Goal: Task Accomplishment & Management: Use online tool/utility

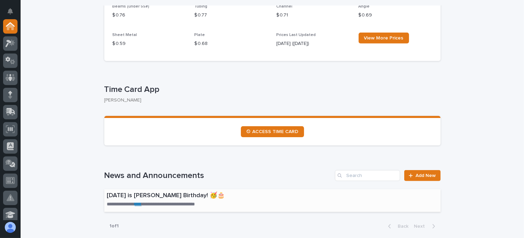
scroll to position [309, 0]
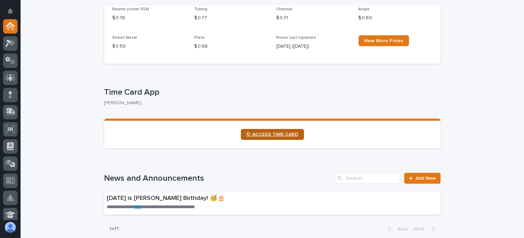
click at [259, 130] on link "⏲ ACCESS TIME CARD" at bounding box center [272, 134] width 63 height 11
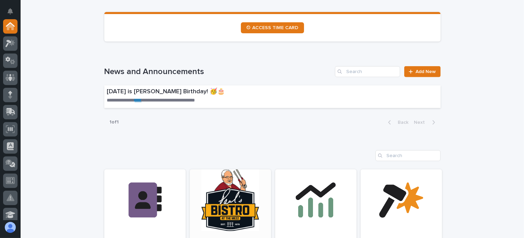
scroll to position [480, 0]
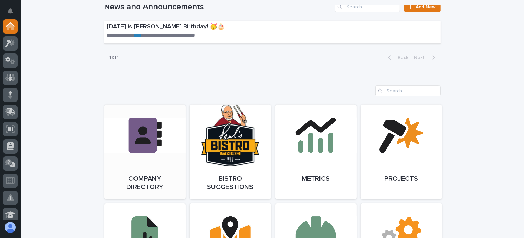
click at [130, 128] on link "Open Link" at bounding box center [144, 152] width 81 height 95
click at [104, 105] on link "Open Link" at bounding box center [144, 152] width 81 height 95
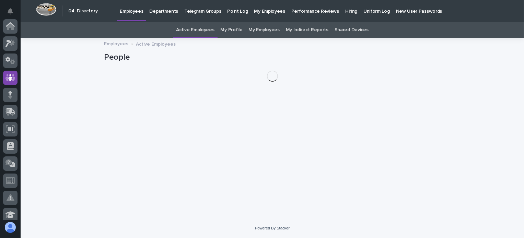
scroll to position [51, 0]
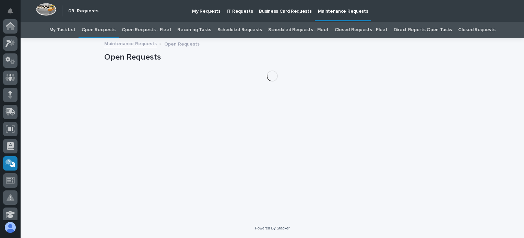
scroll to position [137, 0]
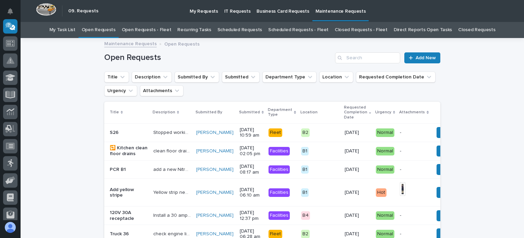
click at [165, 26] on link "Open Requests - Fleet" at bounding box center [147, 30] width 50 height 16
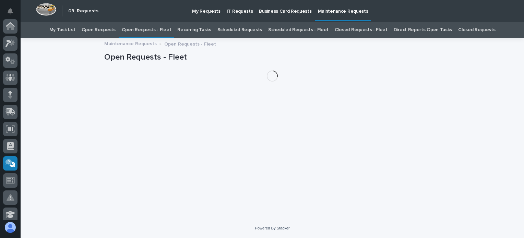
scroll to position [137, 0]
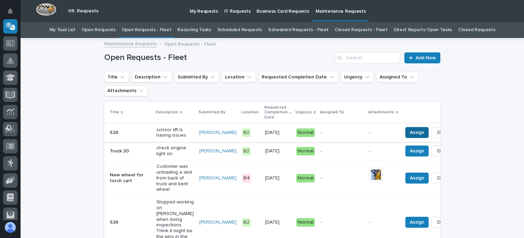
click at [405, 135] on button "Assign" at bounding box center [416, 132] width 23 height 11
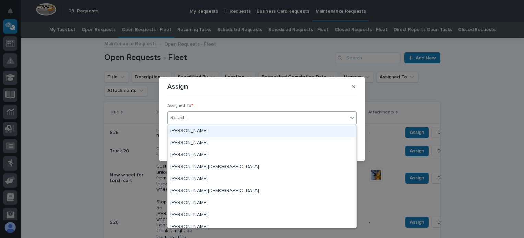
click at [207, 118] on div "Select..." at bounding box center [258, 117] width 180 height 11
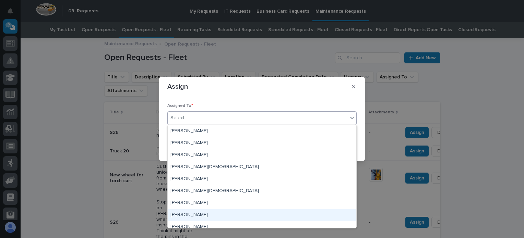
click at [184, 216] on div "Michael Pollard" at bounding box center [262, 216] width 189 height 12
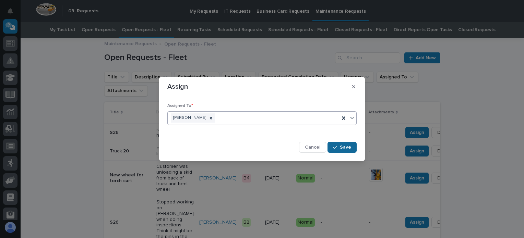
click at [340, 146] on div "button" at bounding box center [336, 147] width 7 height 5
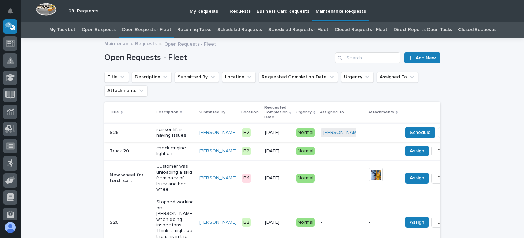
click at [444, 134] on span "Done" at bounding box center [450, 133] width 12 height 8
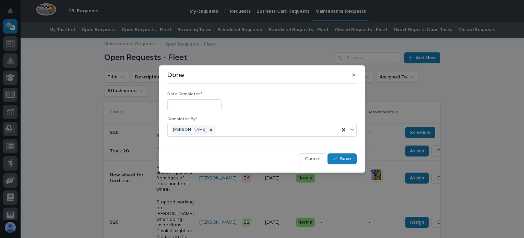
click at [181, 105] on input "text" at bounding box center [194, 105] width 54 height 12
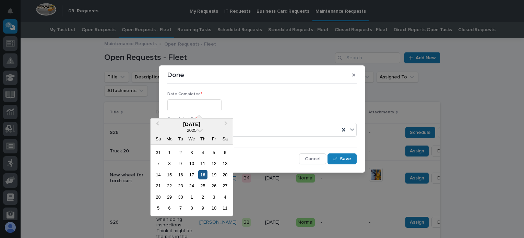
click at [201, 174] on div "18" at bounding box center [202, 174] width 9 height 9
type input "**********"
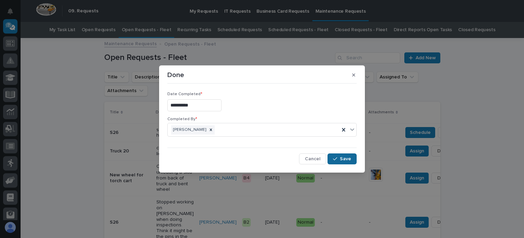
click at [338, 155] on button "Save" at bounding box center [342, 159] width 29 height 11
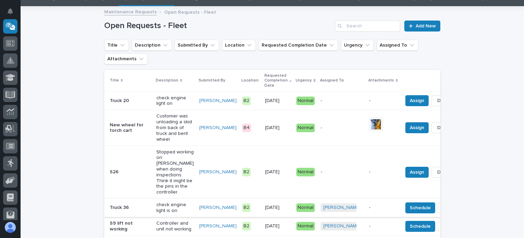
scroll to position [69, 0]
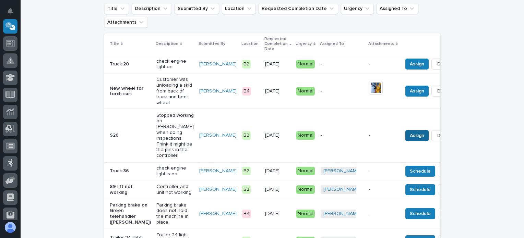
click at [410, 140] on span "Assign" at bounding box center [417, 136] width 14 height 8
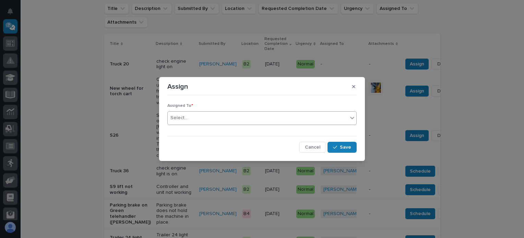
click at [314, 119] on div "Select..." at bounding box center [258, 117] width 180 height 11
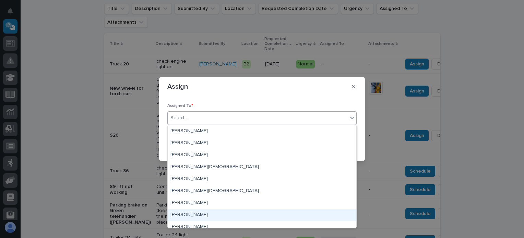
click at [192, 212] on div "Michael Pollard" at bounding box center [262, 216] width 189 height 12
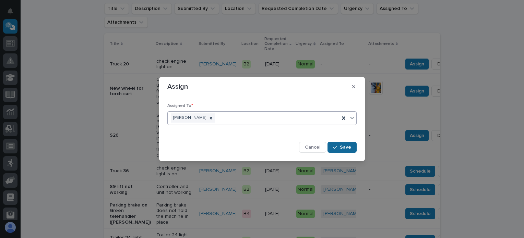
click at [337, 145] on icon "button" at bounding box center [335, 147] width 4 height 5
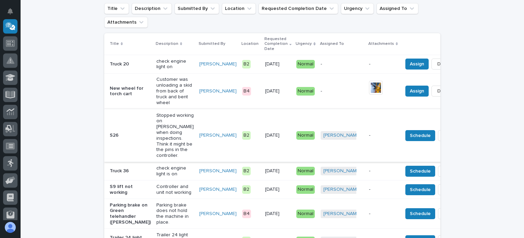
click at [444, 140] on span "Done" at bounding box center [450, 136] width 12 height 8
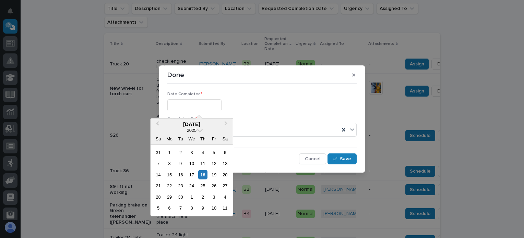
click at [183, 104] on input "text" at bounding box center [194, 105] width 54 height 12
click at [203, 169] on div "14 15 16 17 18 19 20" at bounding box center [192, 174] width 78 height 11
click at [203, 173] on div "18" at bounding box center [202, 174] width 9 height 9
type input "**********"
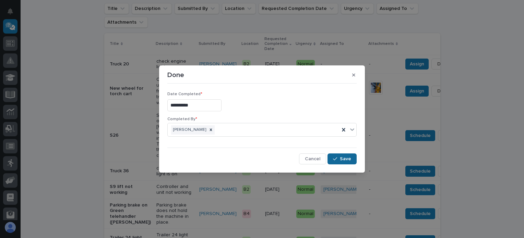
click at [351, 156] on span "Save" at bounding box center [345, 159] width 11 height 6
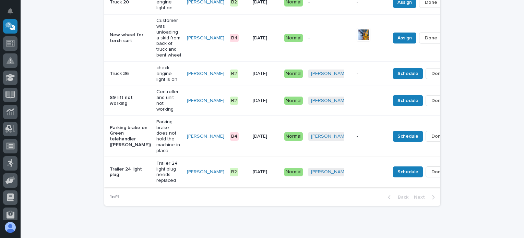
scroll to position [65, 0]
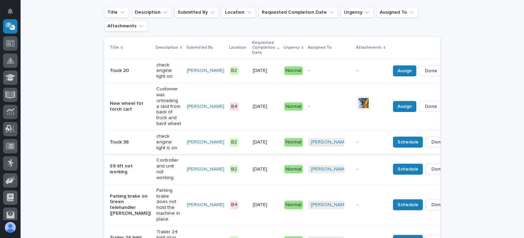
click at [431, 140] on span "Done" at bounding box center [437, 142] width 12 height 8
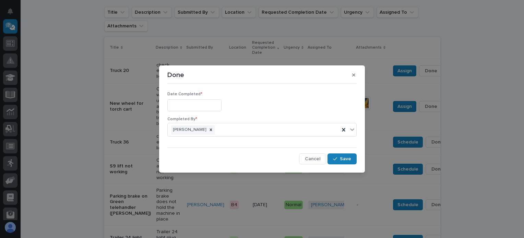
click at [174, 106] on input "text" at bounding box center [194, 105] width 54 height 12
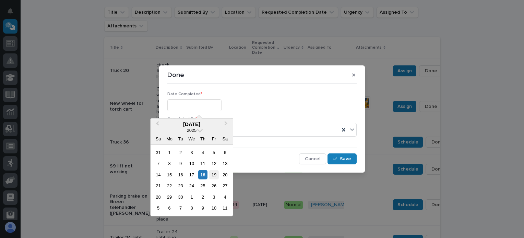
click at [216, 171] on div "19" at bounding box center [213, 174] width 9 height 9
type input "**********"
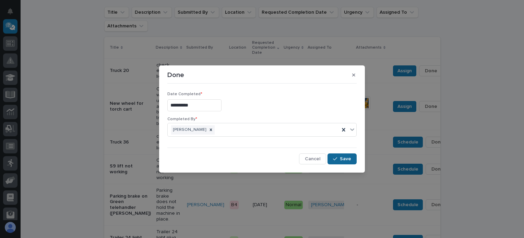
click at [345, 156] on span "Save" at bounding box center [345, 159] width 11 height 6
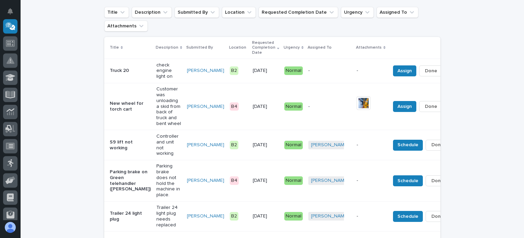
scroll to position [53, 0]
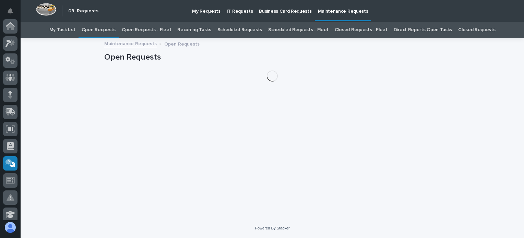
scroll to position [137, 0]
